Goal: Check status: Check status

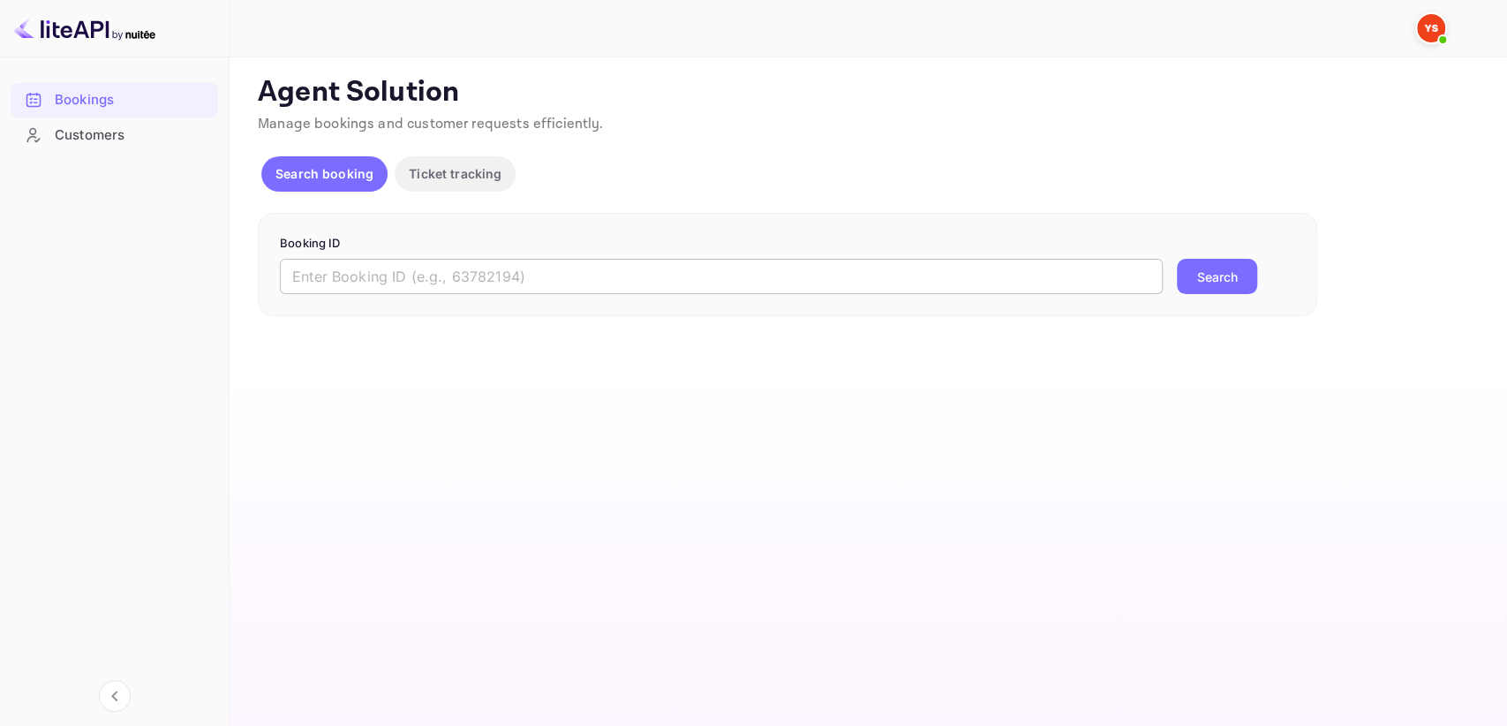
click at [374, 273] on input "text" at bounding box center [721, 276] width 883 height 35
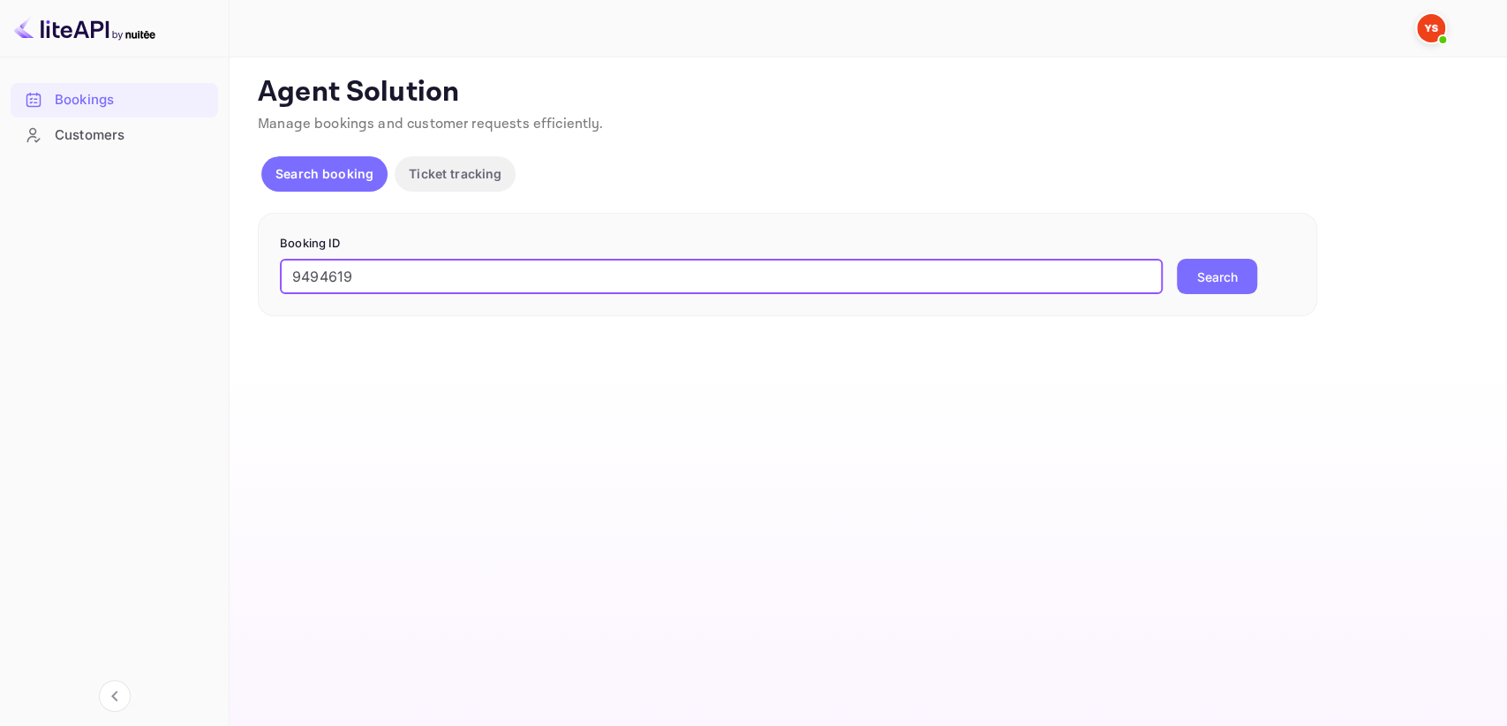
type input "9494619"
click at [1205, 282] on button "Search" at bounding box center [1217, 276] width 80 height 35
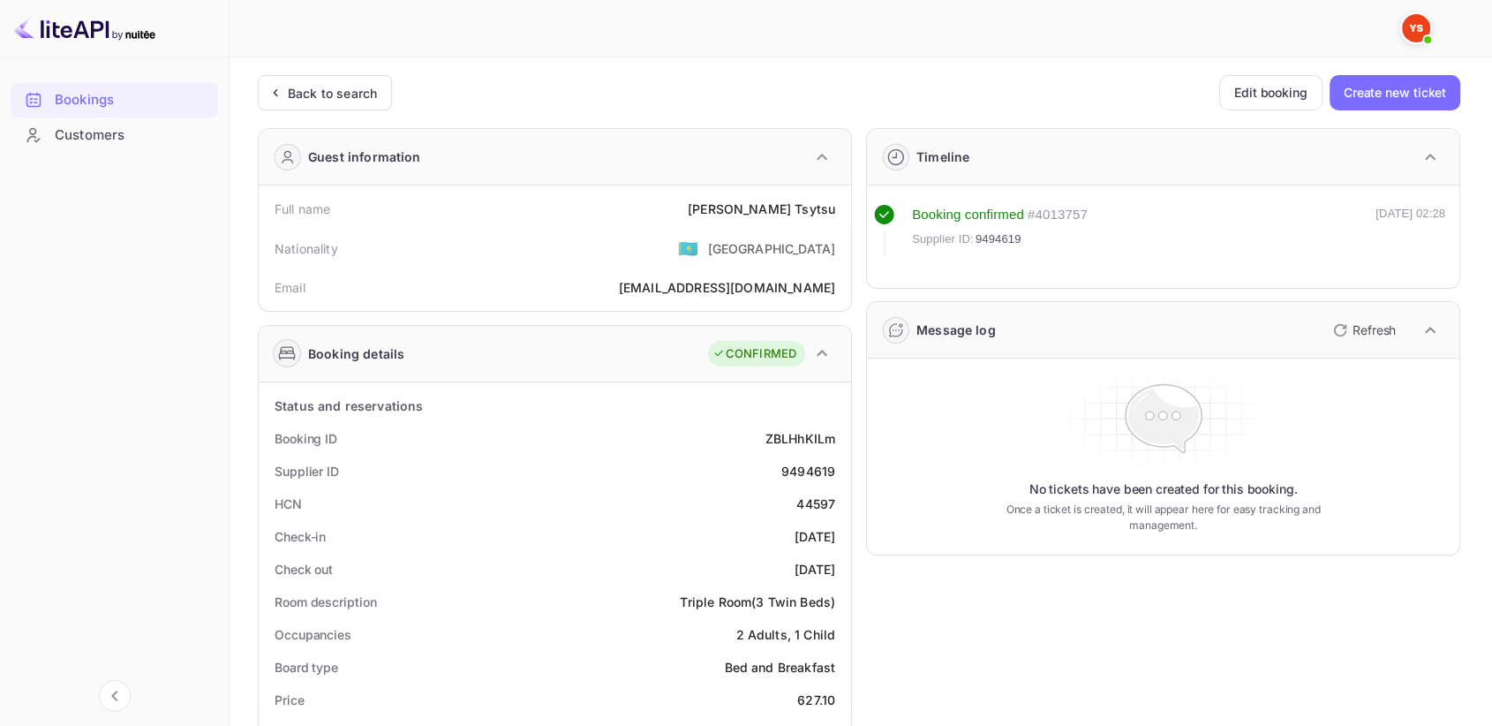
click at [804, 494] on div "44597" at bounding box center [815, 503] width 39 height 19
copy div "44597"
click at [306, 92] on div "Back to search" at bounding box center [332, 93] width 89 height 19
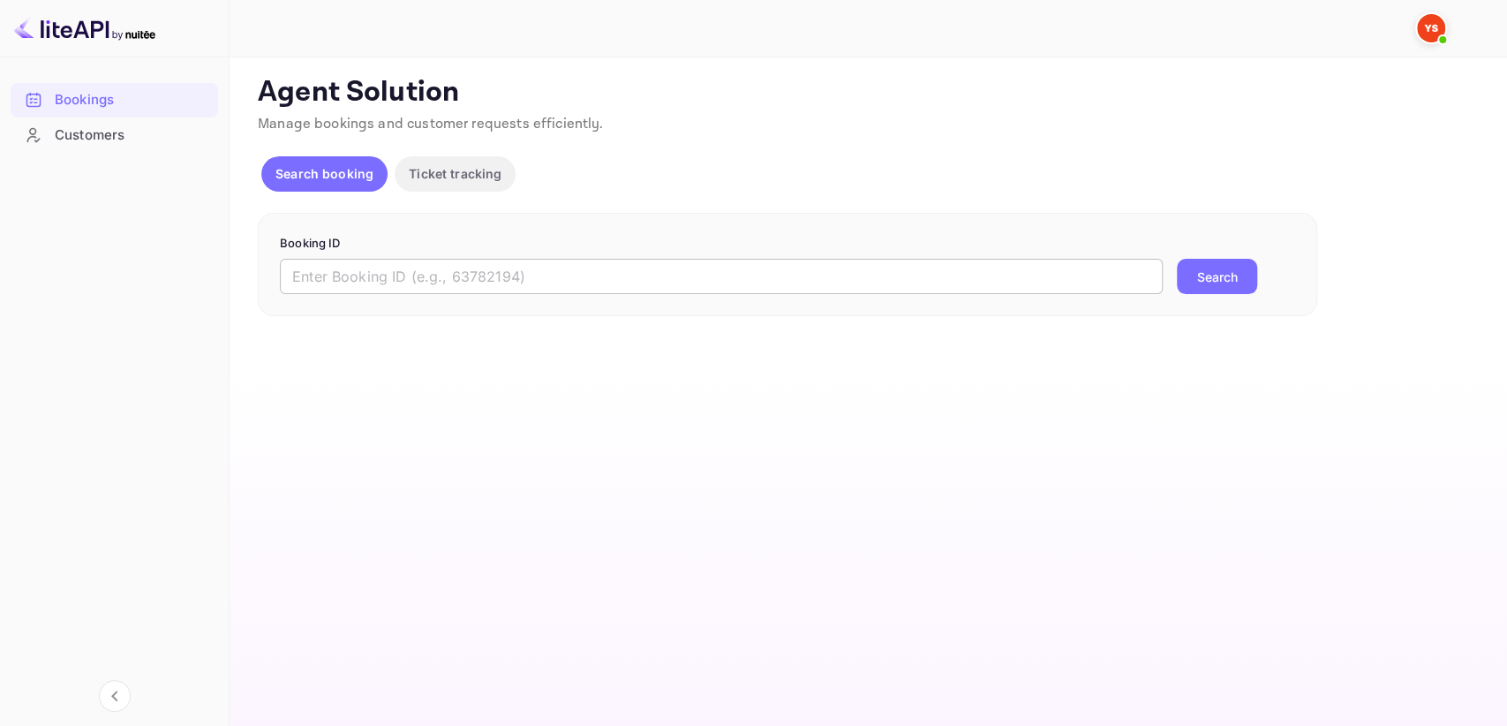
click at [371, 262] on input "text" at bounding box center [721, 276] width 883 height 35
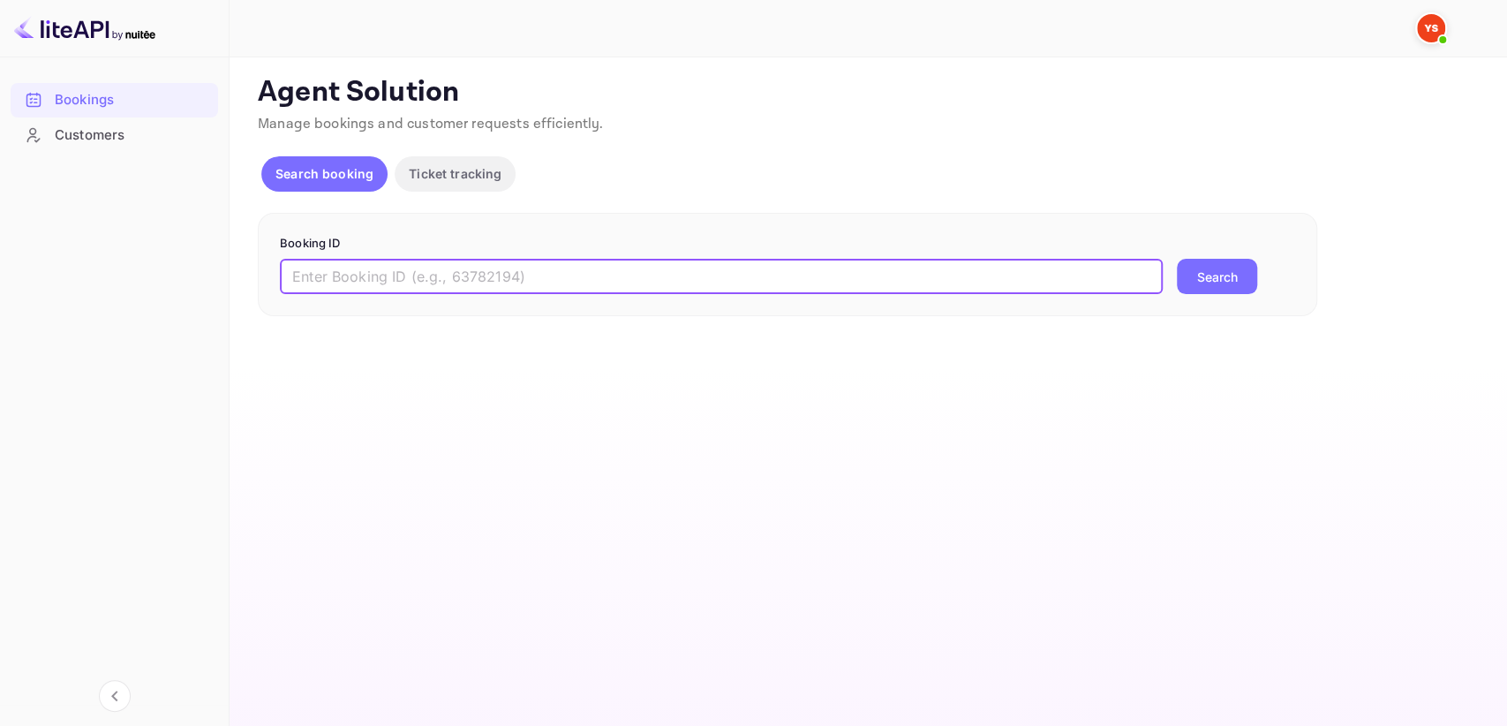
paste input "9355326"
type input "9355326"
click at [1205, 256] on form "Booking ID 9355326 ​ Search" at bounding box center [787, 265] width 1015 height 60
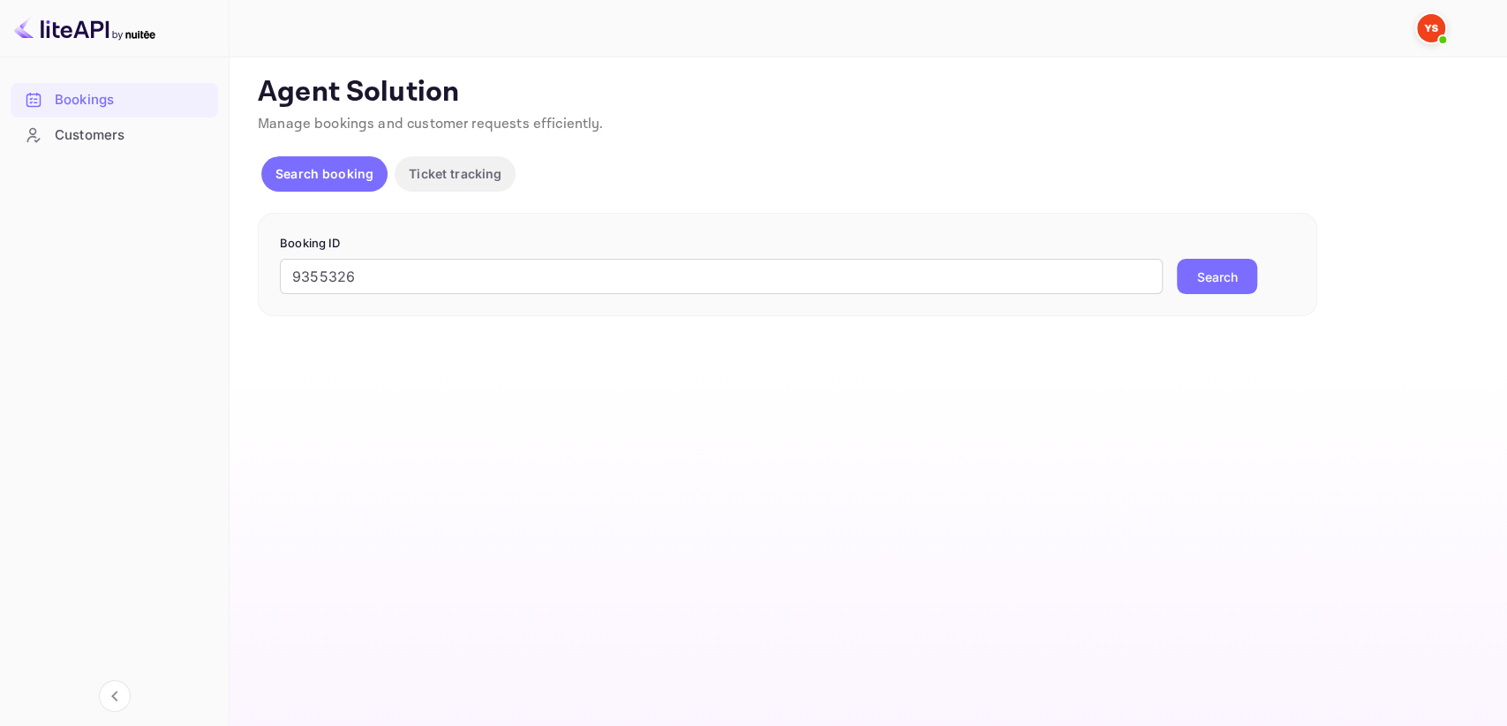
click at [1203, 267] on button "Search" at bounding box center [1217, 276] width 80 height 35
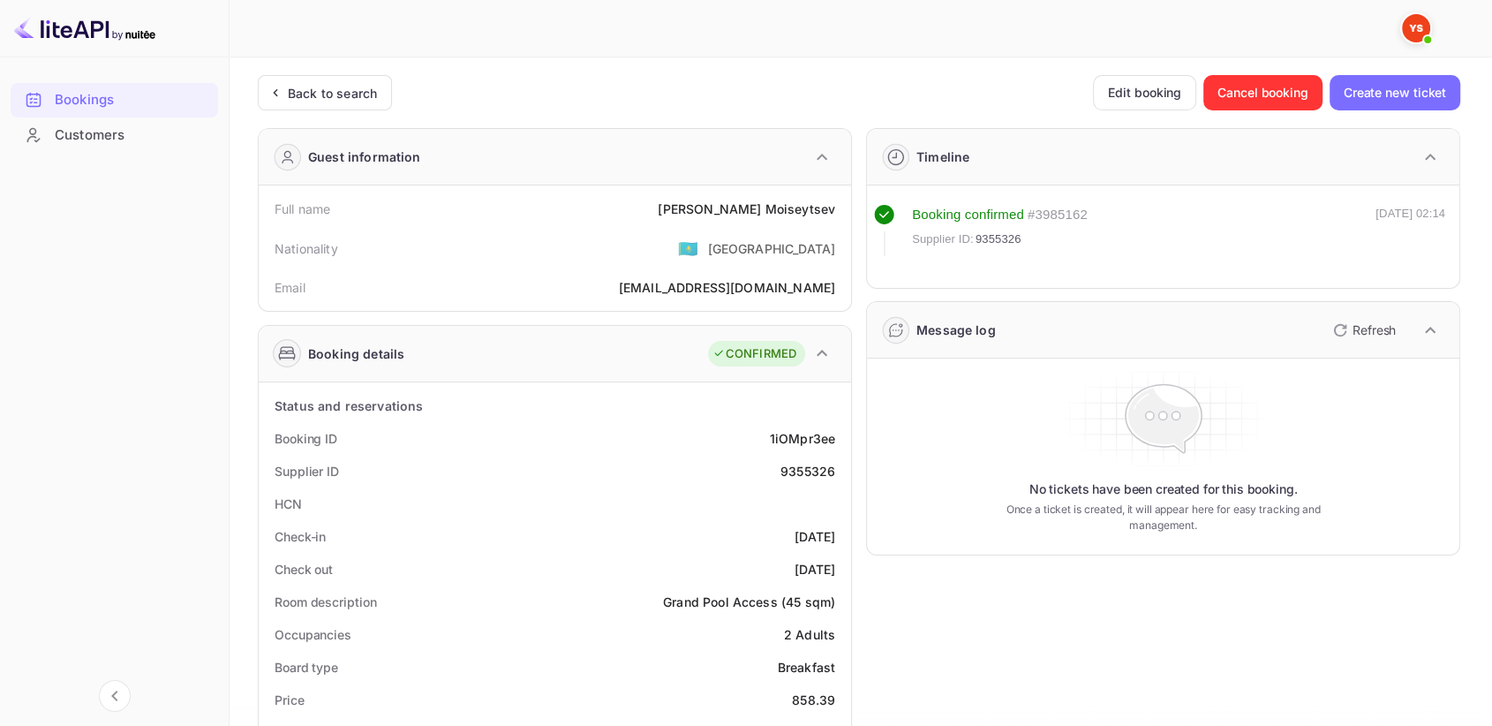
click at [801, 472] on div "9355326" at bounding box center [807, 471] width 55 height 19
copy div "9355326"
drag, startPoint x: 742, startPoint y: 208, endPoint x: 833, endPoint y: 208, distance: 90.9
click at [833, 208] on div "Full name [PERSON_NAME]" at bounding box center [555, 208] width 578 height 33
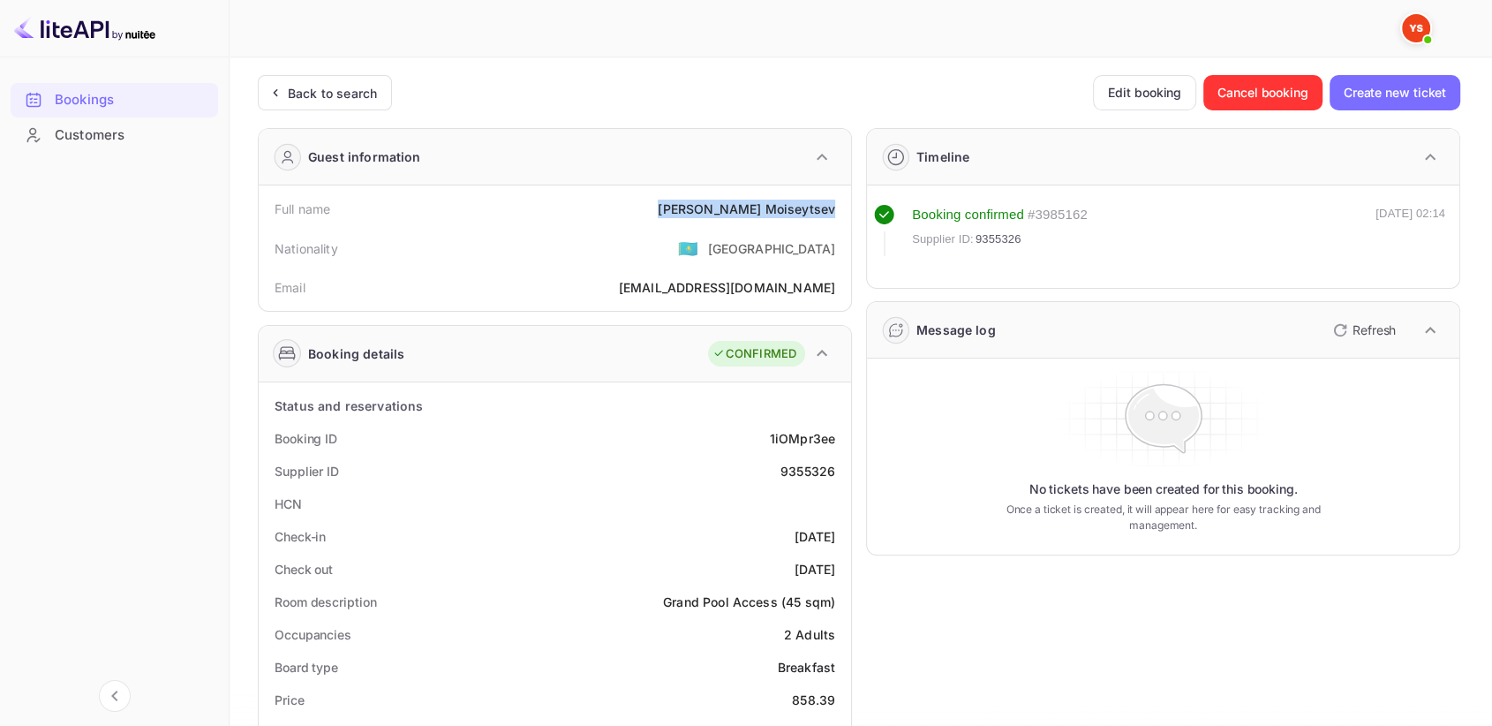
copy div "[PERSON_NAME]"
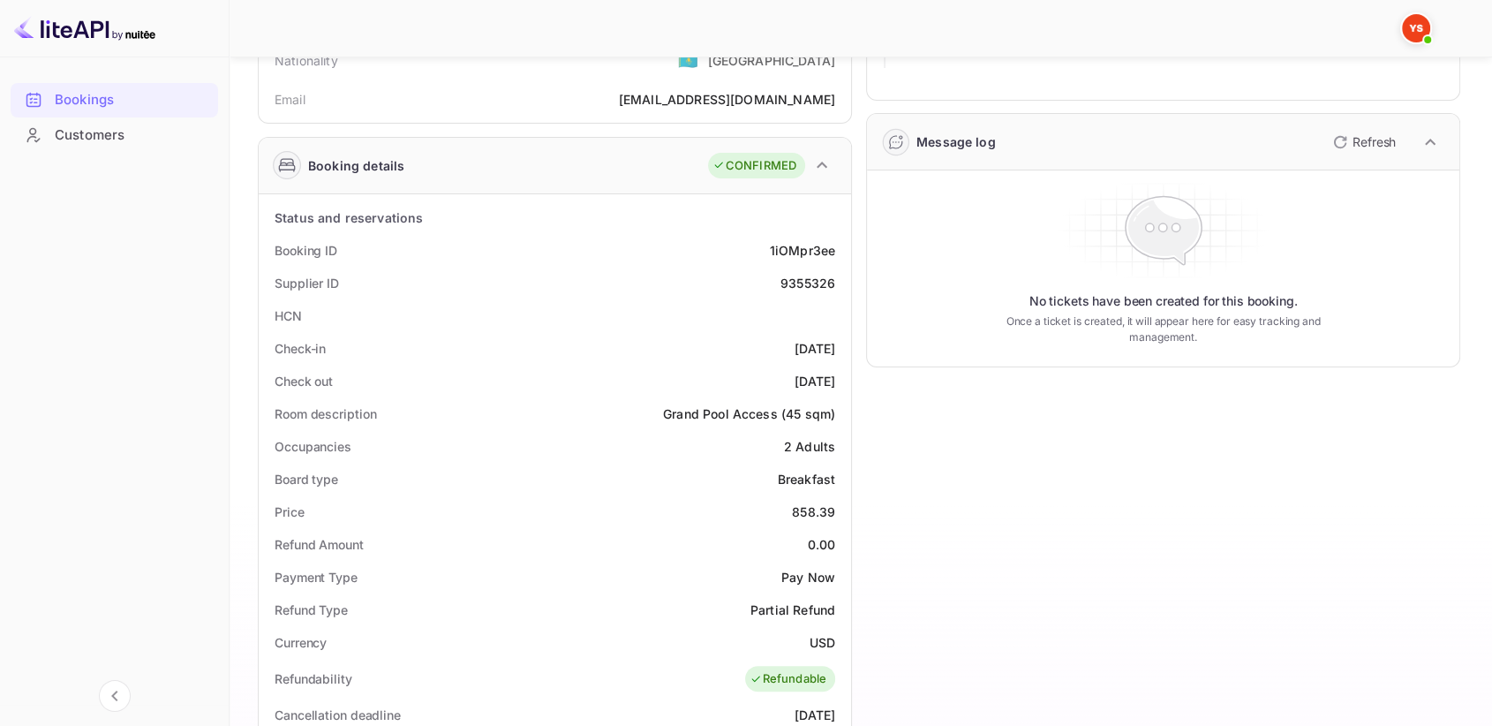
scroll to position [196, 0]
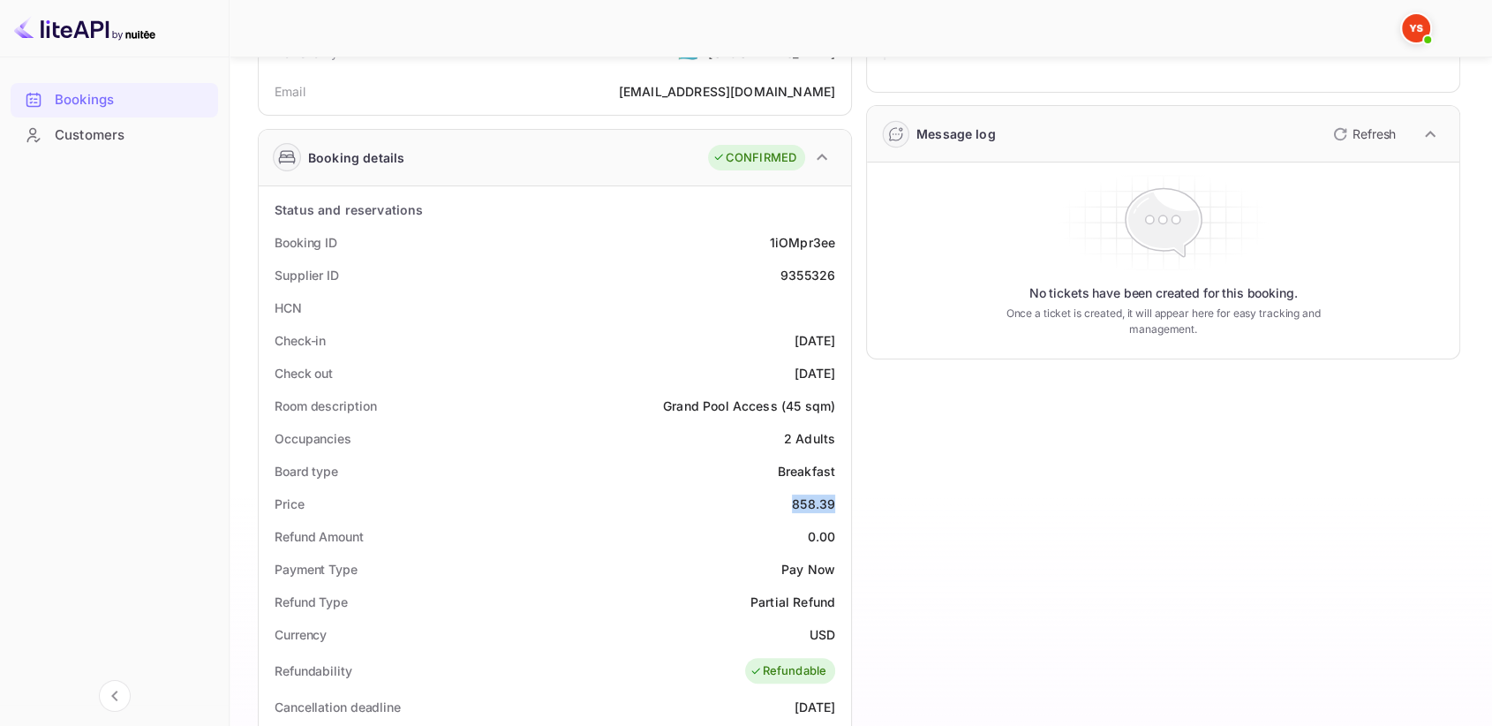
drag, startPoint x: 788, startPoint y: 493, endPoint x: 839, endPoint y: 494, distance: 51.2
click at [839, 494] on div "Price 858.39" at bounding box center [555, 503] width 578 height 33
copy div "858.39"
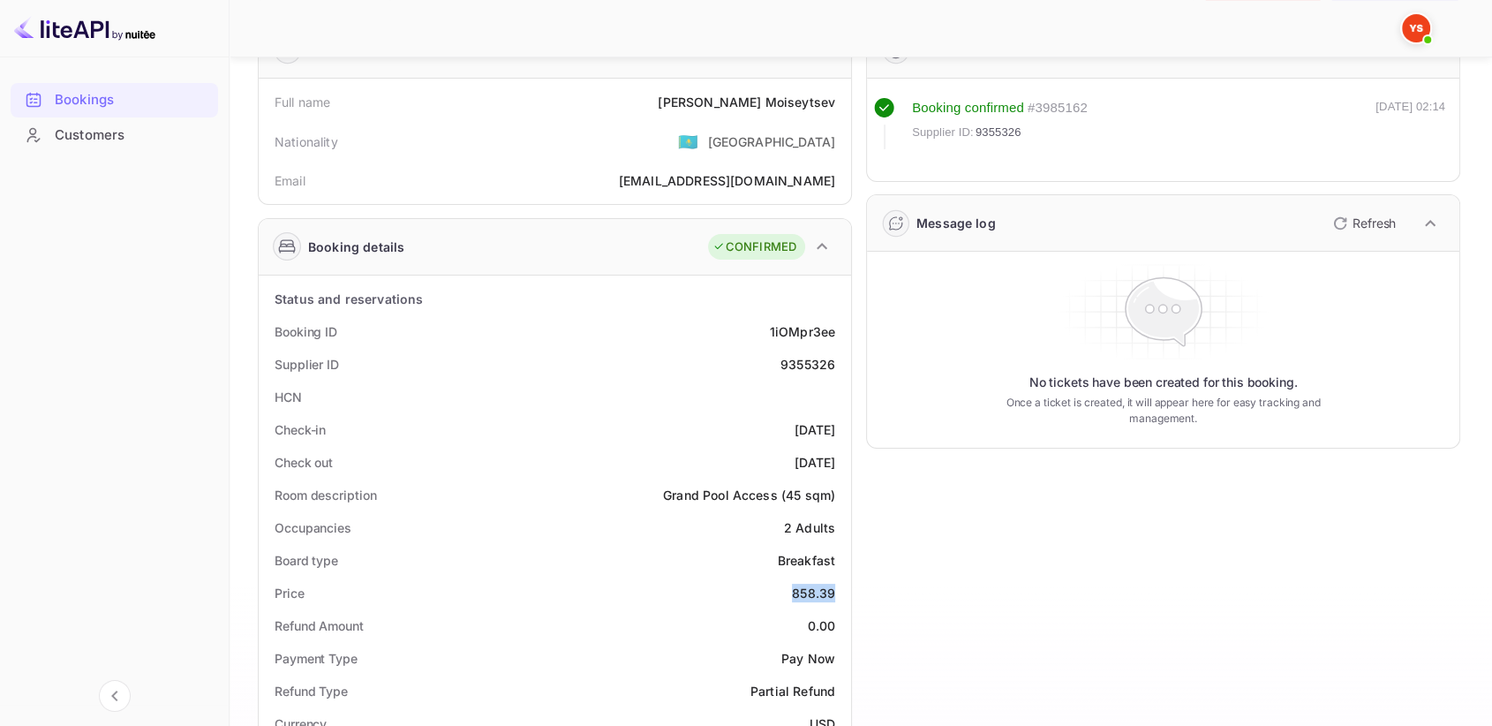
scroll to position [0, 0]
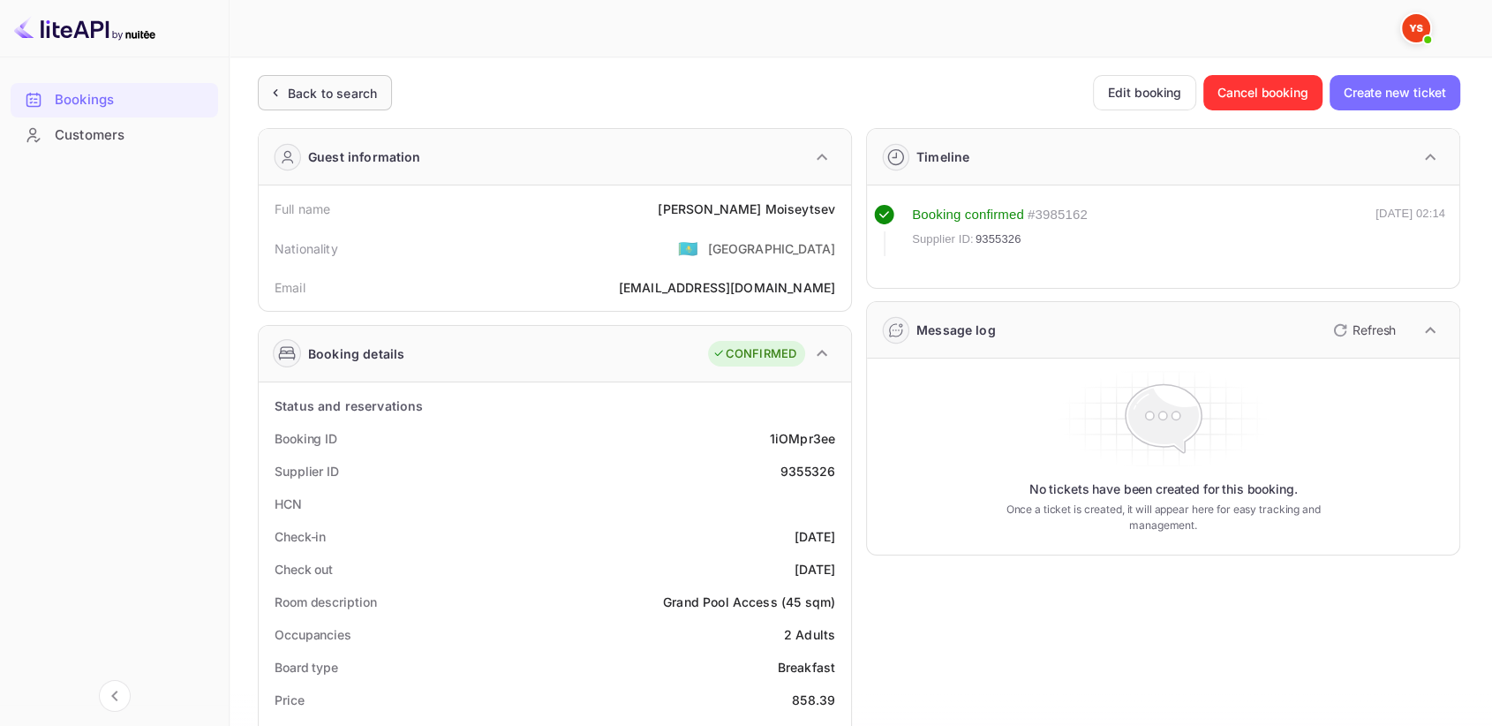
click at [294, 103] on div "Back to search" at bounding box center [325, 92] width 134 height 35
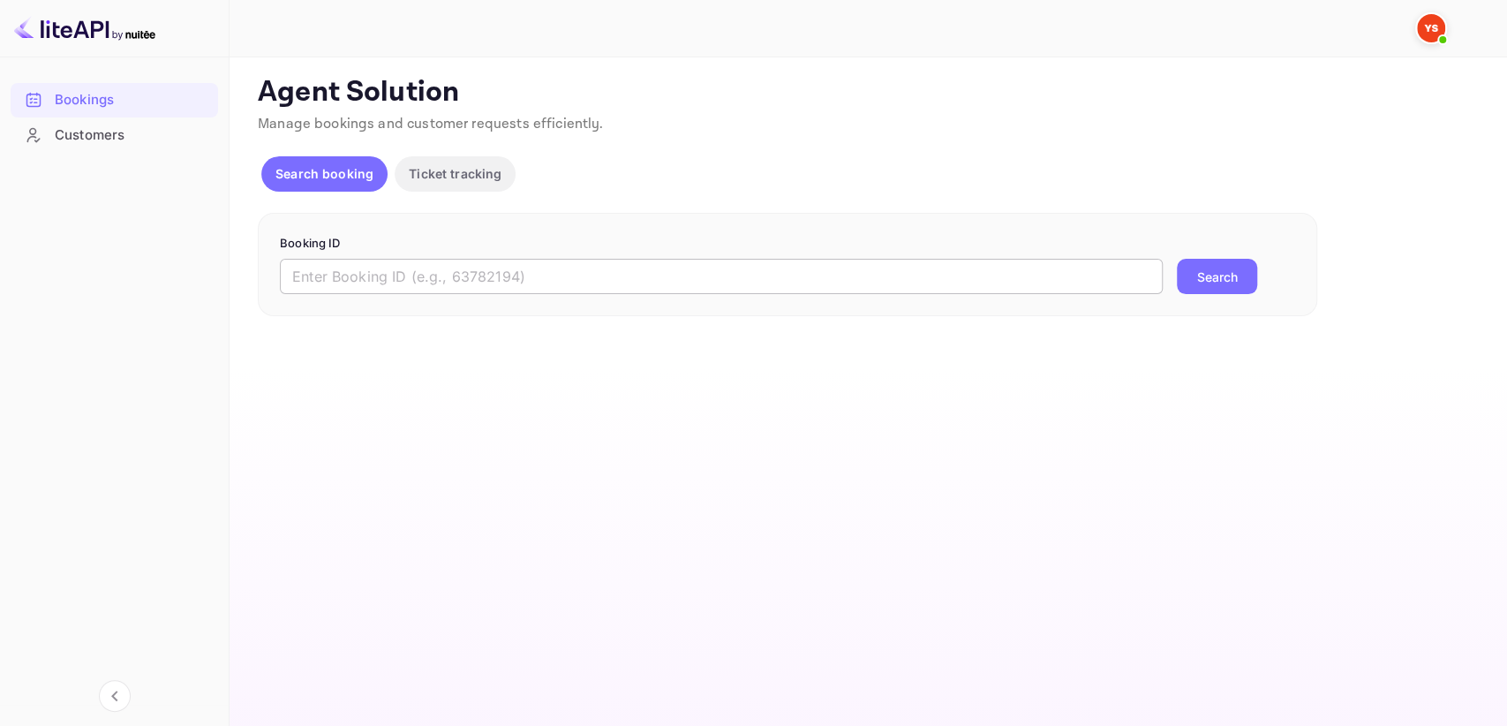
click at [374, 268] on input "text" at bounding box center [721, 276] width 883 height 35
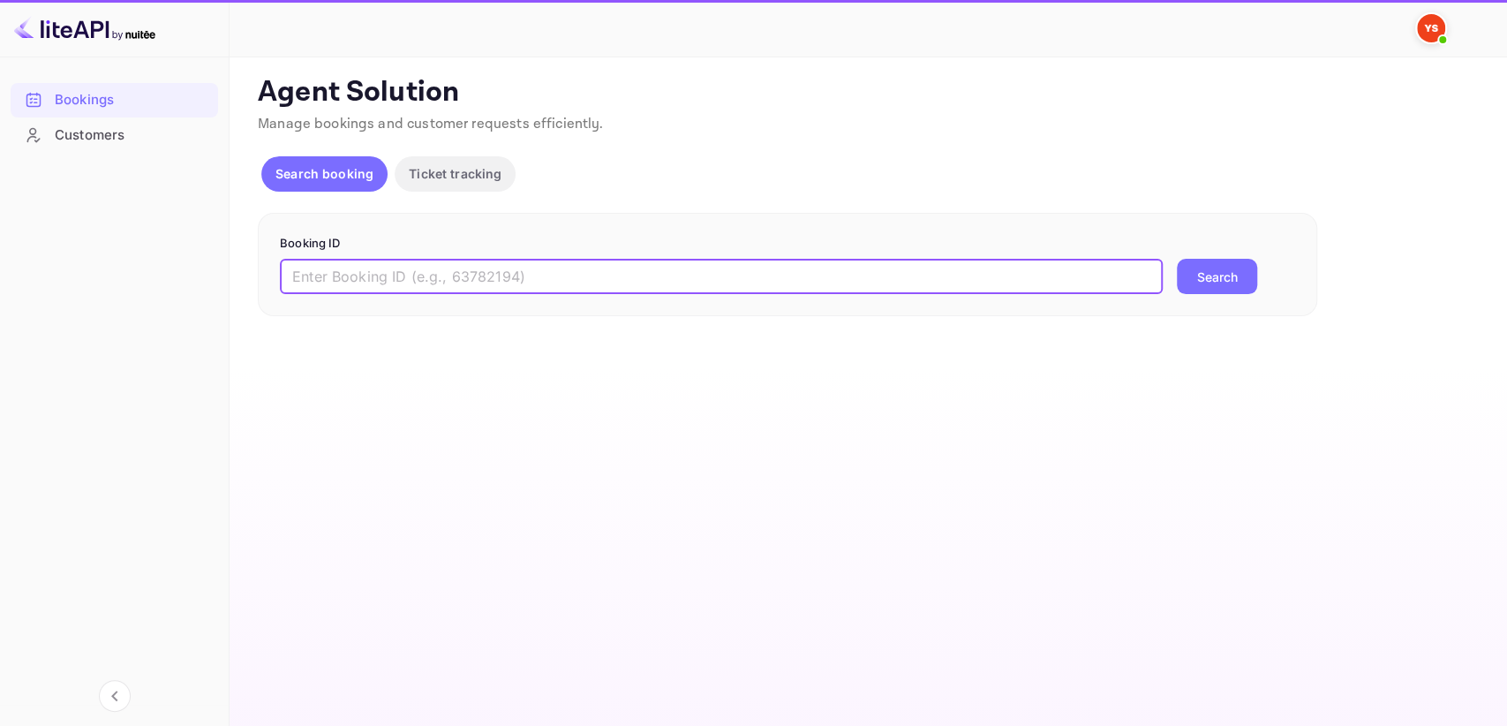
paste input "8969198"
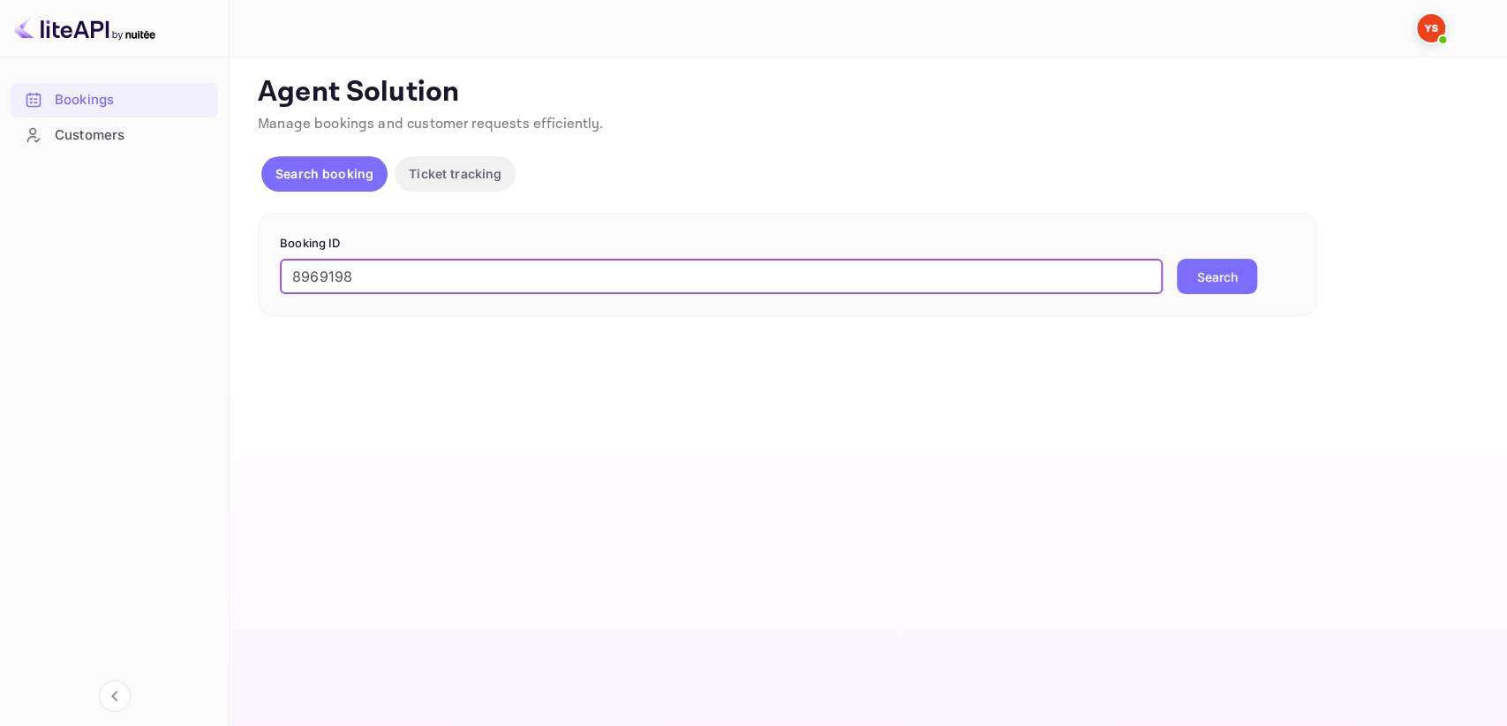
type input "8969198"
click at [1218, 282] on button "Search" at bounding box center [1217, 276] width 80 height 35
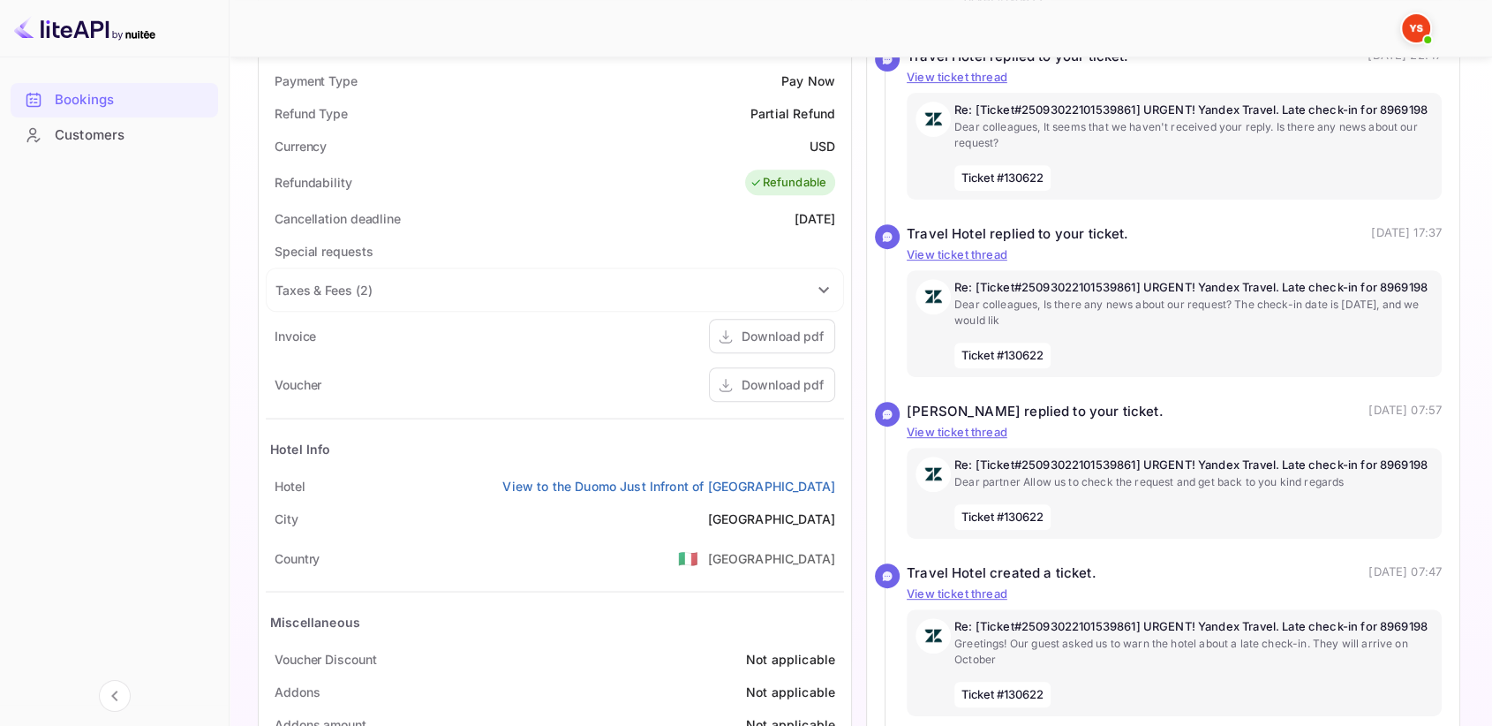
scroll to position [686, 0]
click at [754, 387] on div "Download pdf" at bounding box center [782, 382] width 82 height 19
